Goal: Information Seeking & Learning: Learn about a topic

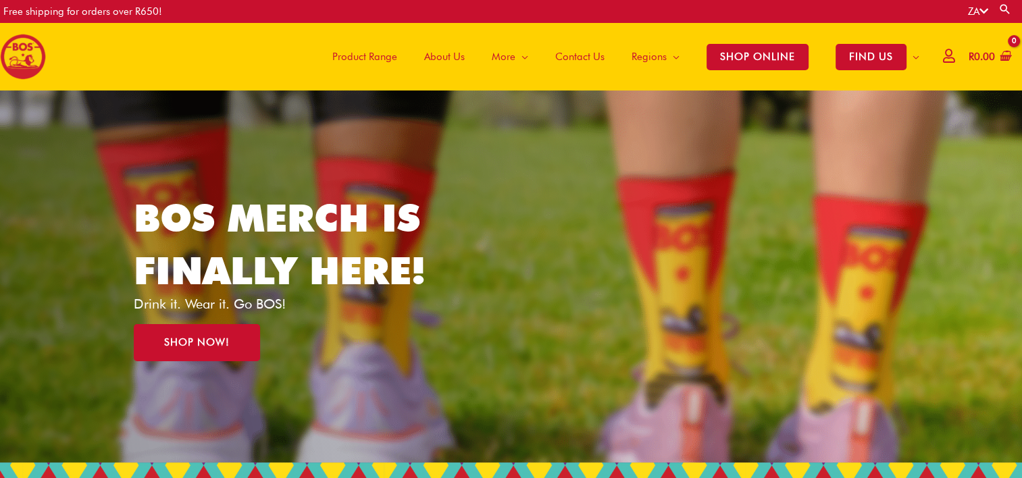
click at [359, 57] on span "Product Range" at bounding box center [364, 56] width 65 height 41
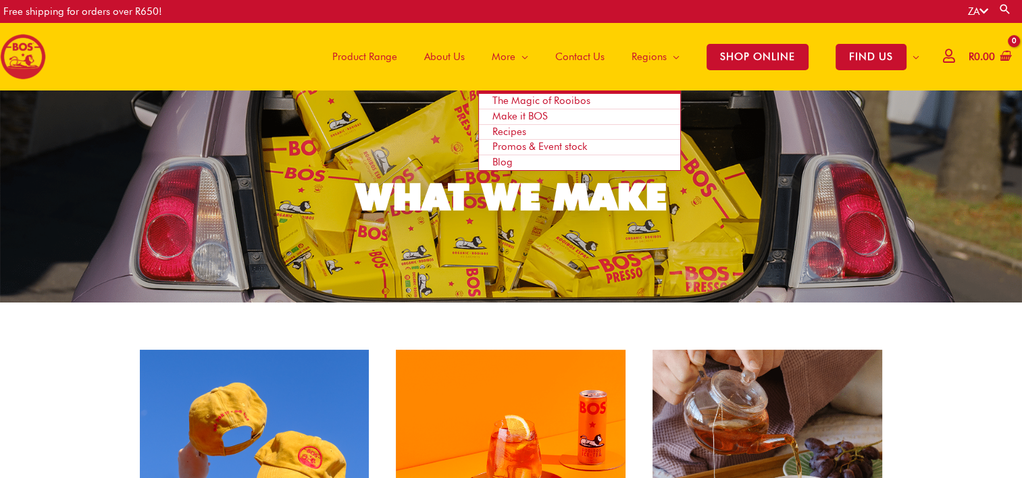
click at [507, 54] on span "More" at bounding box center [504, 56] width 24 height 41
click at [501, 129] on span "Recipes" at bounding box center [510, 132] width 34 height 12
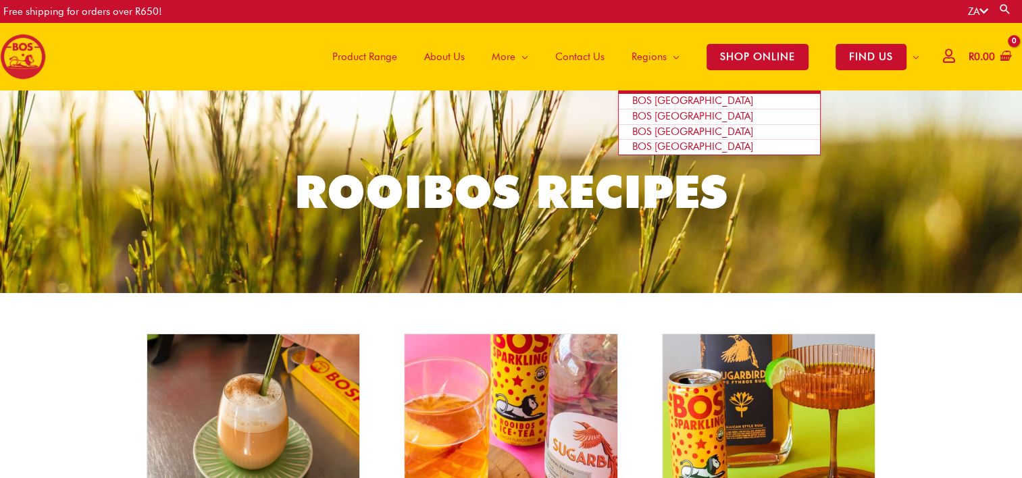
click at [672, 101] on span "BOS [GEOGRAPHIC_DATA]" at bounding box center [692, 101] width 121 height 12
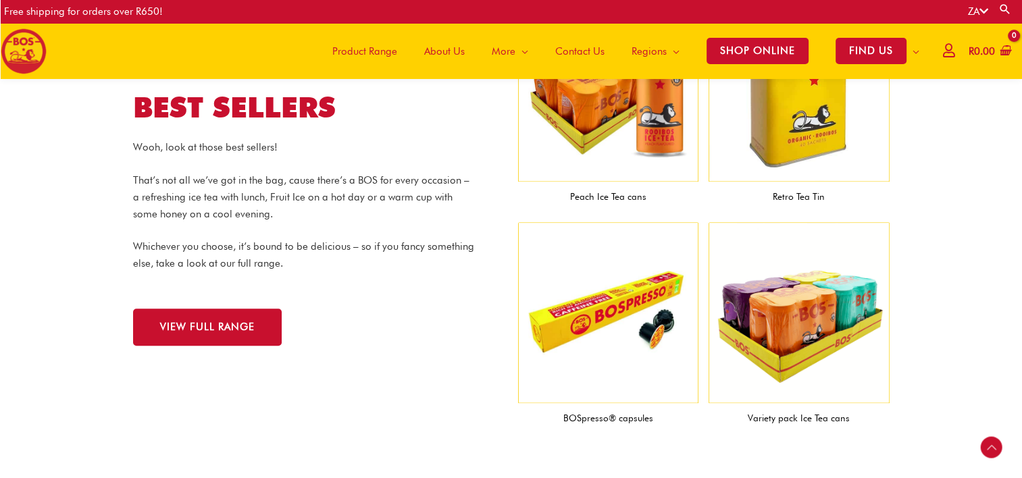
scroll to position [1410, 0]
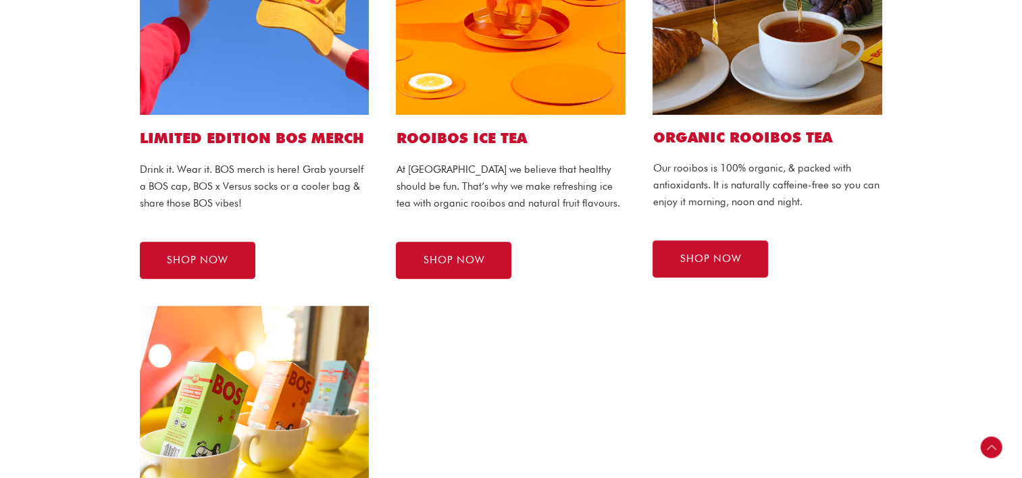
scroll to position [473, 0]
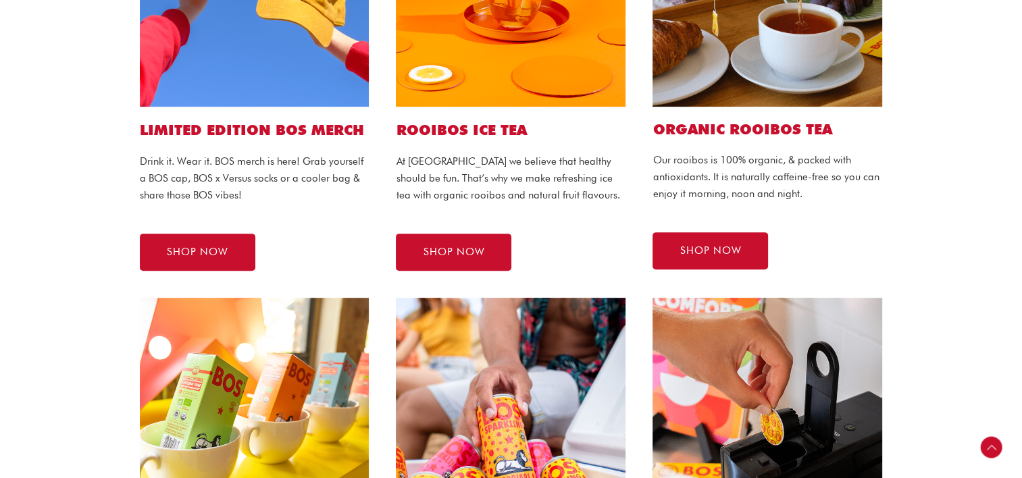
click at [451, 124] on h1 "ROOIBOS ICE TEA" at bounding box center [511, 130] width 230 height 20
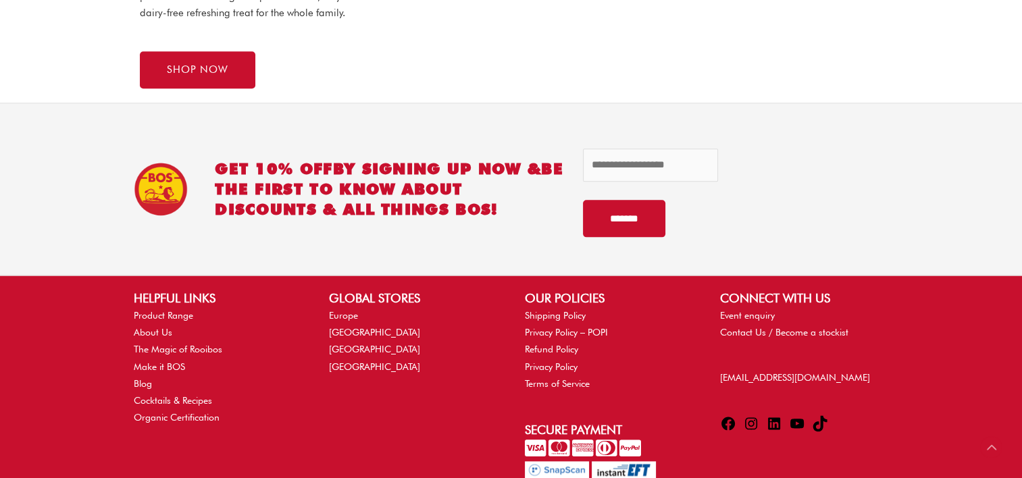
scroll to position [1584, 0]
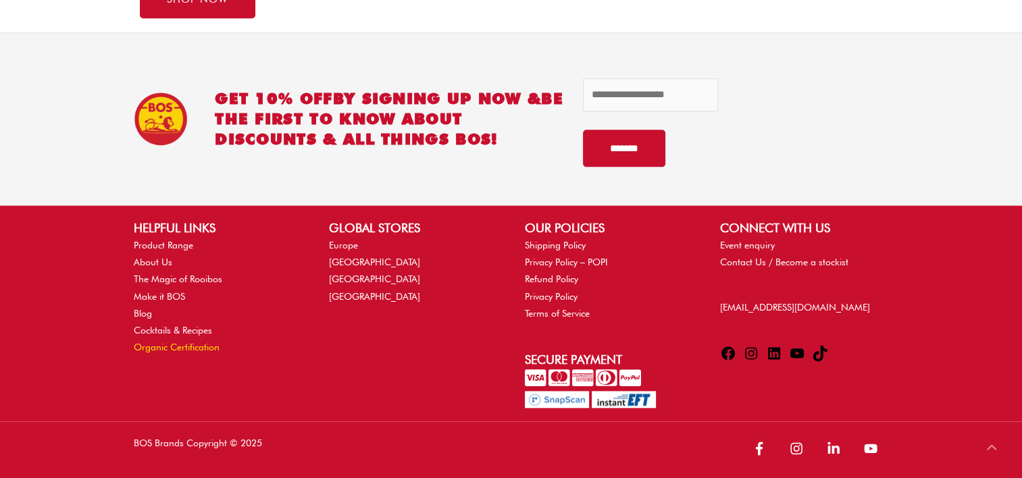
click at [178, 349] on link "Organic Certification" at bounding box center [177, 347] width 86 height 11
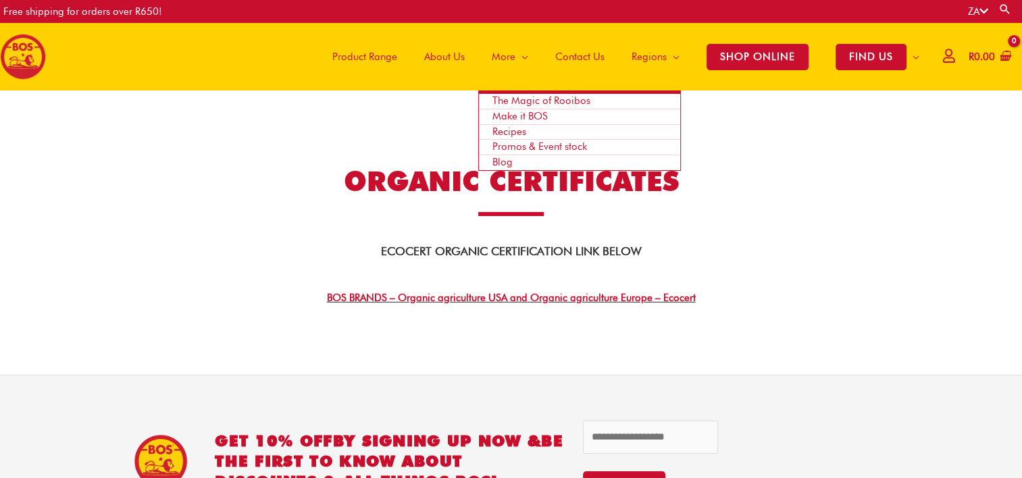
click at [499, 57] on span "More" at bounding box center [504, 56] width 24 height 41
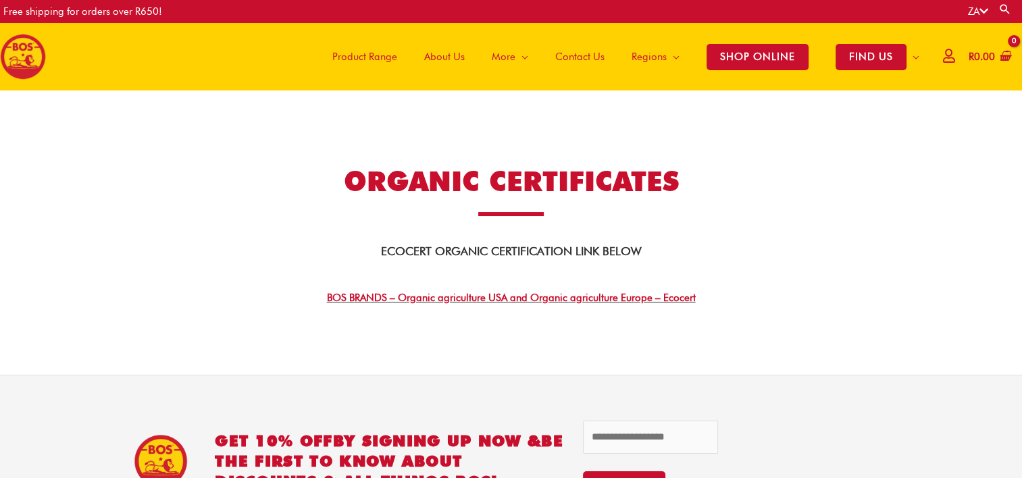
click at [365, 57] on span "Product Range" at bounding box center [364, 56] width 65 height 41
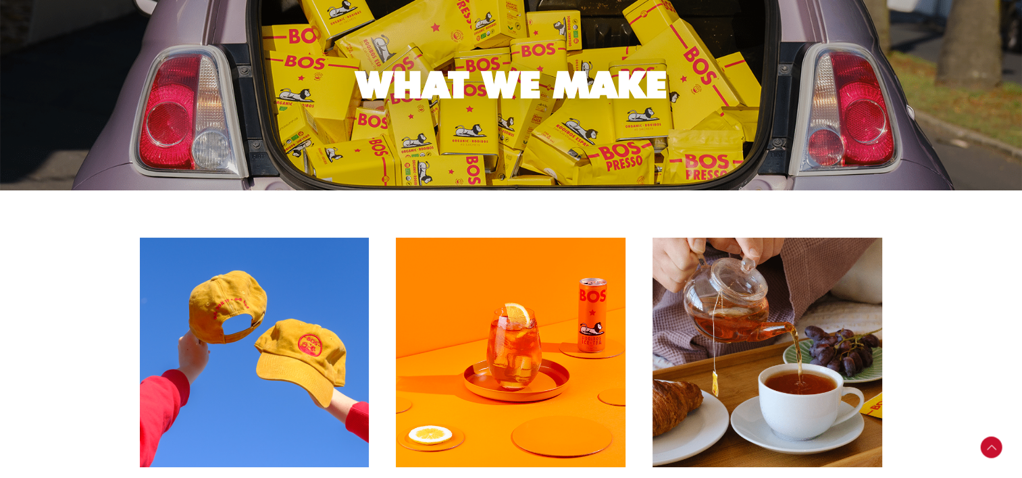
scroll to position [405, 0]
